Goal: Information Seeking & Learning: Understand process/instructions

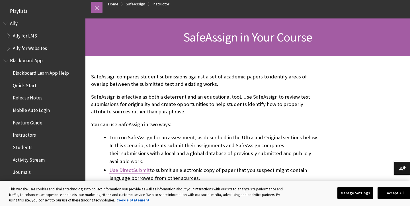
scroll to position [681, 0]
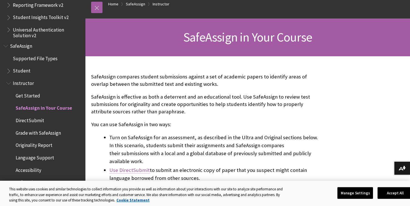
click at [143, 167] on link "Use DirectSubmit" at bounding box center [129, 170] width 40 height 7
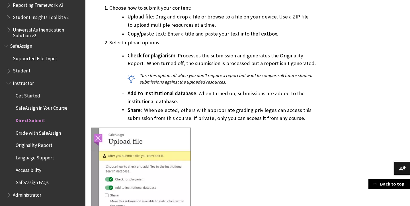
scroll to position [572, 0]
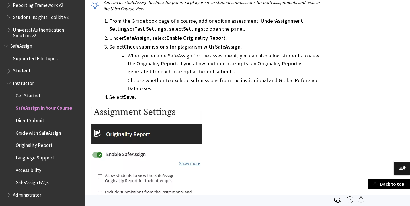
scroll to position [332, 0]
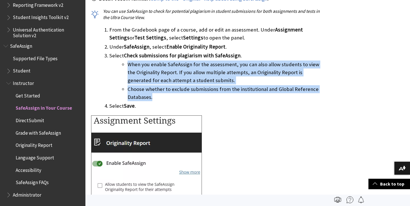
drag, startPoint x: 129, startPoint y: 56, endPoint x: 213, endPoint y: 87, distance: 88.9
click at [213, 87] on ul "When you enable SafeAssign for the assessment, you can also allow students to v…" at bounding box center [214, 81] width 211 height 41
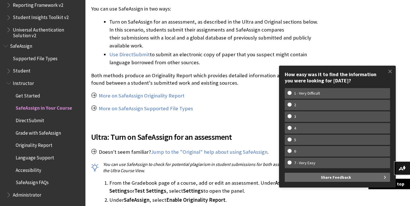
scroll to position [179, 0]
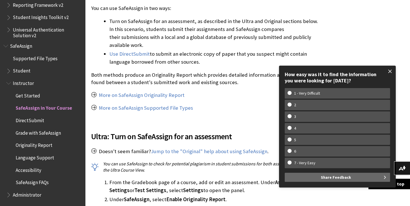
click at [388, 72] on span at bounding box center [390, 71] width 12 height 12
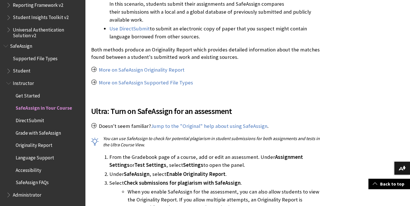
scroll to position [206, 0]
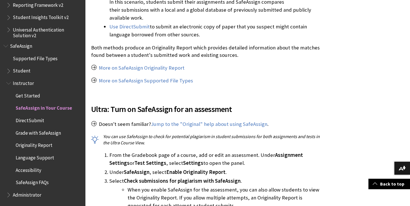
click at [54, 106] on span "SafeAssign in Your Course" at bounding box center [44, 108] width 56 height 8
